Goal: Information Seeking & Learning: Find specific fact

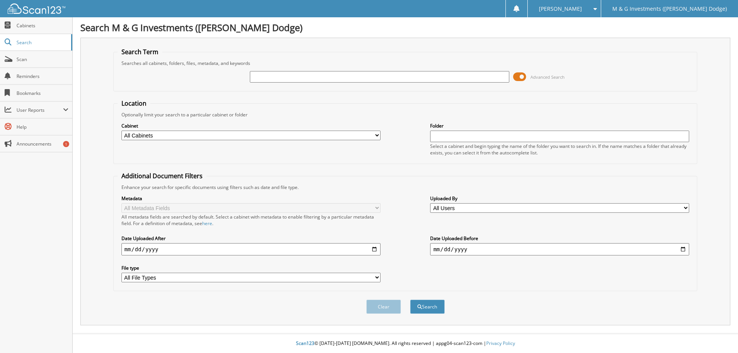
click at [268, 75] on input "text" at bounding box center [379, 77] width 259 height 12
type input "549144"
click at [410, 300] on button "Search" at bounding box center [427, 307] width 35 height 14
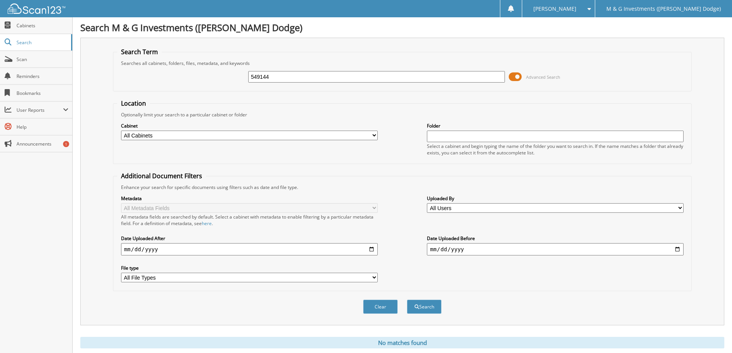
drag, startPoint x: 274, startPoint y: 81, endPoint x: 274, endPoint y: 76, distance: 4.2
click at [274, 80] on input "549144" at bounding box center [376, 77] width 257 height 12
drag, startPoint x: 281, startPoint y: 73, endPoint x: 231, endPoint y: 85, distance: 51.6
click at [211, 69] on div "549144 Advanced Search" at bounding box center [402, 76] width 570 height 21
paste input "NS149006"
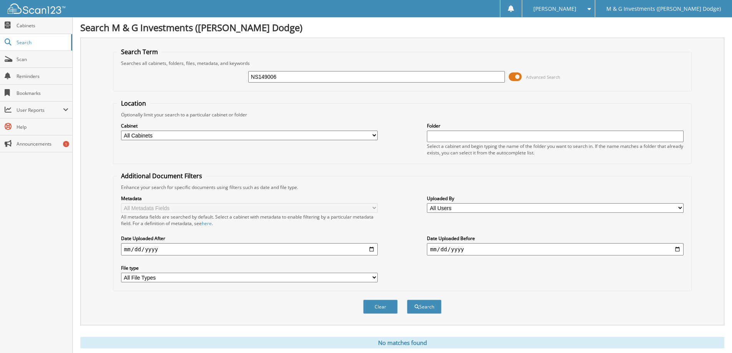
type input "NS149006"
click at [407, 300] on button "Search" at bounding box center [424, 307] width 35 height 14
click at [515, 74] on span at bounding box center [515, 77] width 13 height 12
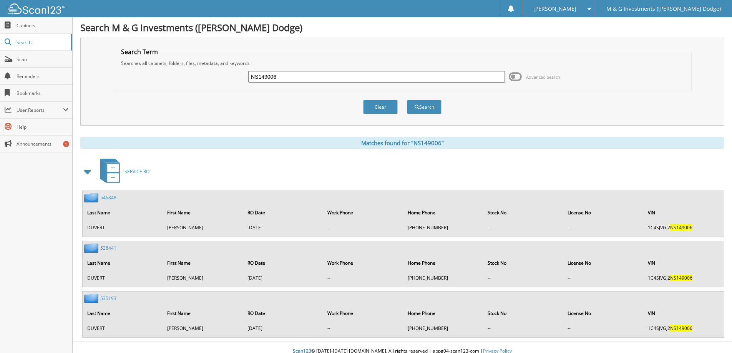
drag, startPoint x: 294, startPoint y: 79, endPoint x: 181, endPoint y: 60, distance: 114.1
click at [181, 60] on fieldset "Search Term Searches all cabinets, folders, files, metadata, and keywords NS149…" at bounding box center [402, 70] width 579 height 44
type input "540239"
click at [407, 100] on button "Search" at bounding box center [424, 107] width 35 height 14
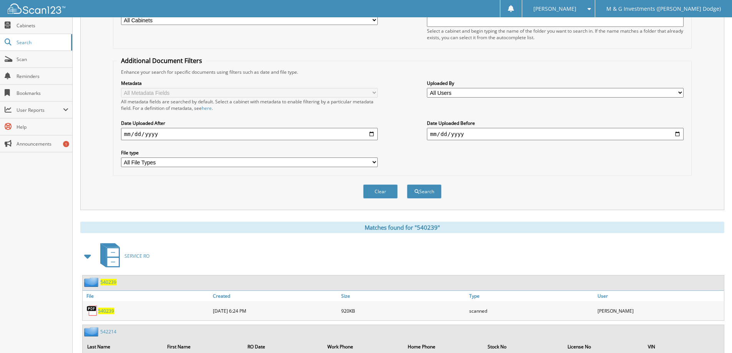
scroll to position [157, 0]
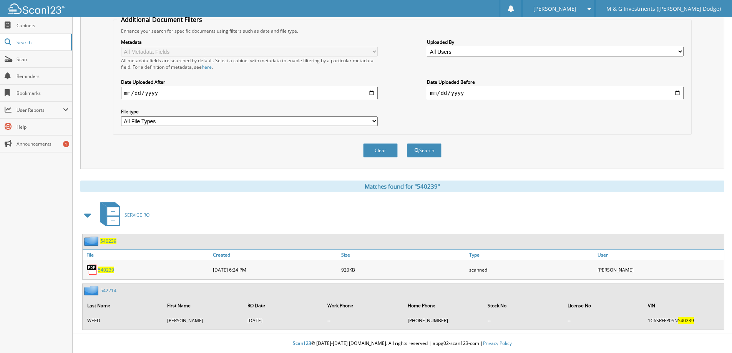
click at [103, 271] on span "540239" at bounding box center [106, 270] width 16 height 7
